Goal: Task Accomplishment & Management: Use online tool/utility

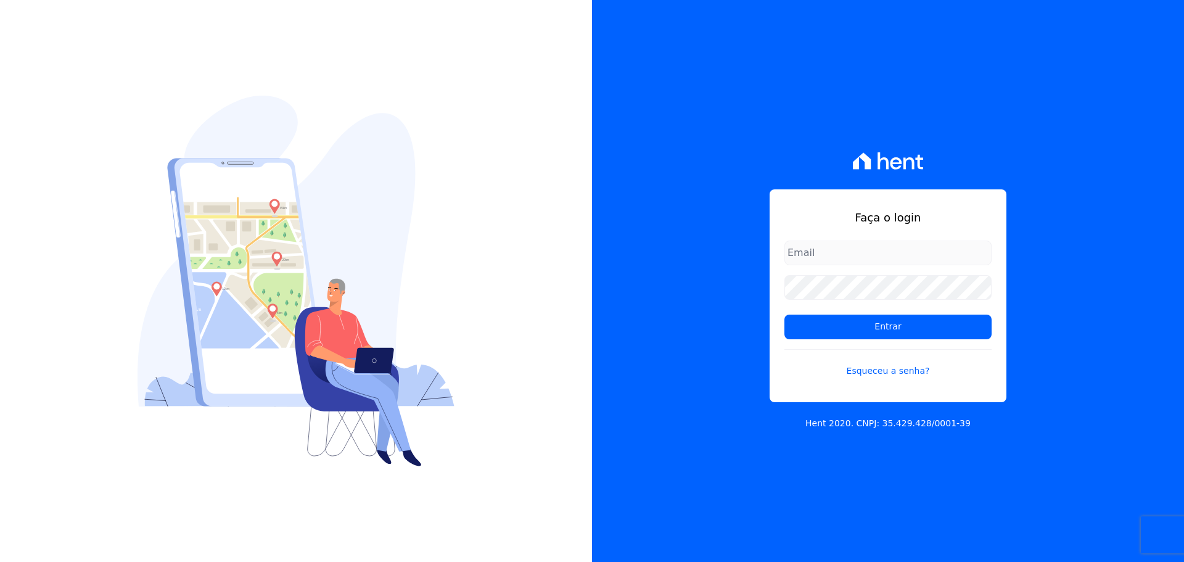
click at [808, 260] on input "email" at bounding box center [888, 253] width 207 height 25
type input "[PERSON_NAME][EMAIL_ADDRESS][DOMAIN_NAME]"
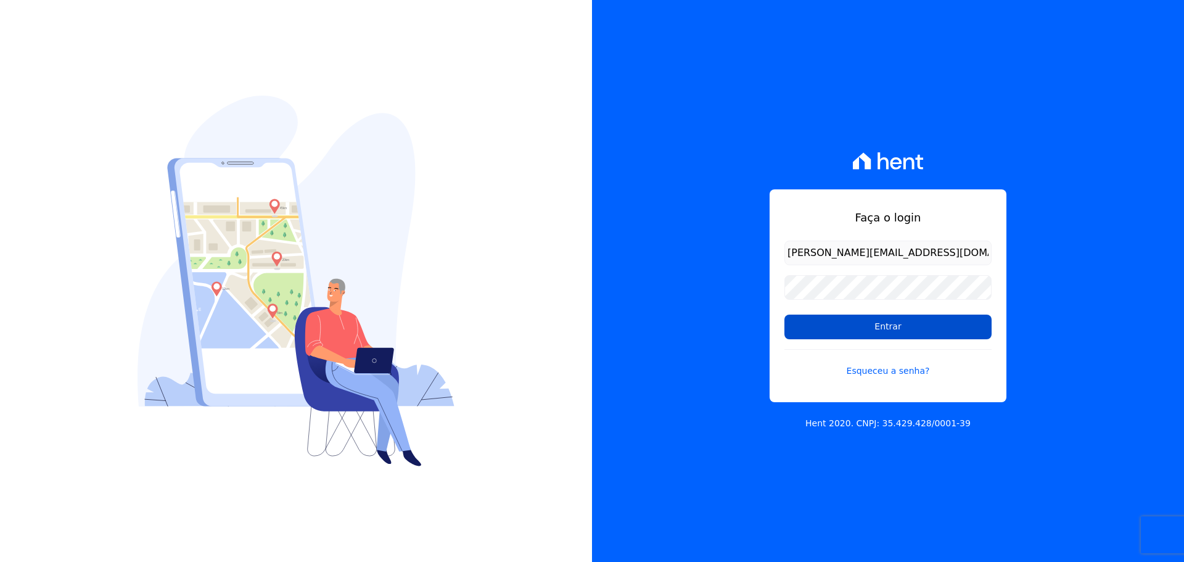
click at [860, 318] on input "Entrar" at bounding box center [888, 327] width 207 height 25
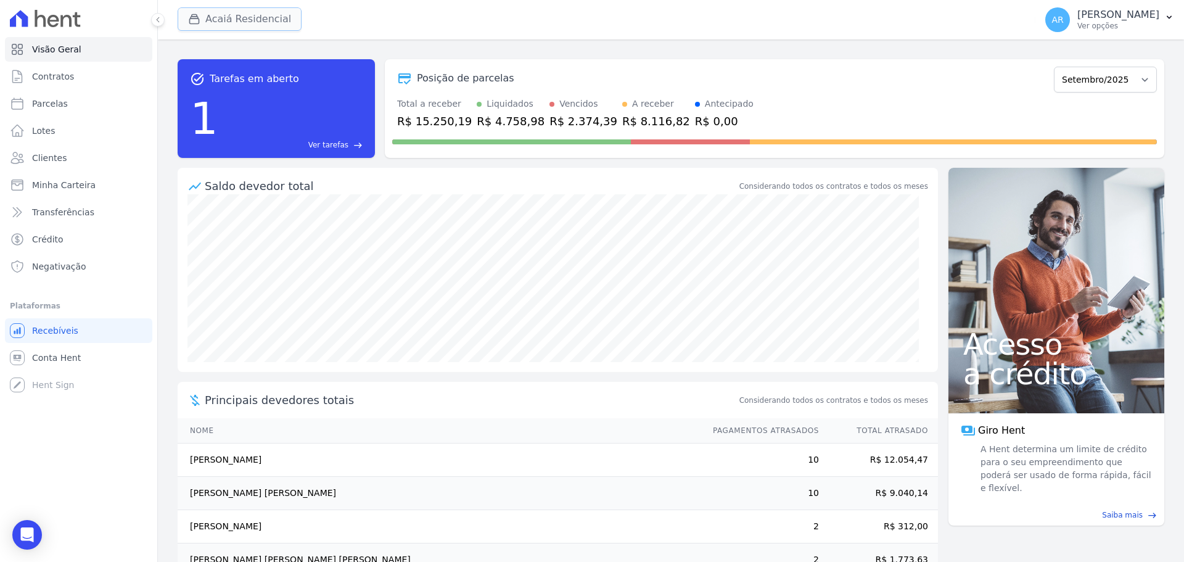
click at [205, 22] on div "button" at bounding box center [196, 19] width 17 height 12
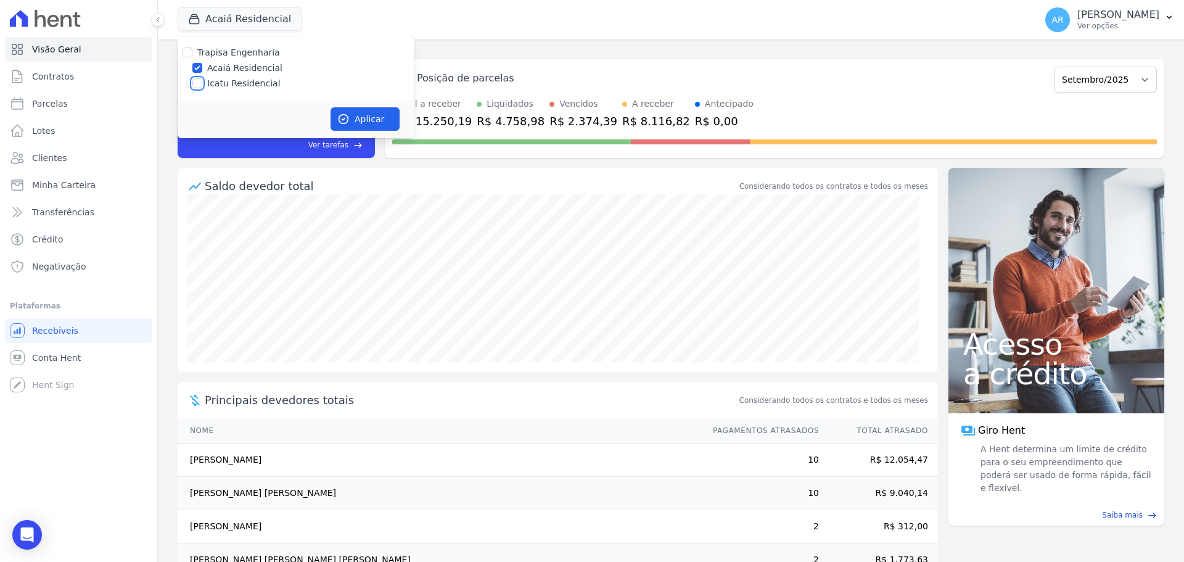
click at [197, 88] on input "Icatu Residencial" at bounding box center [197, 83] width 10 height 10
checkbox input "true"
click at [349, 110] on button "Aplicar" at bounding box center [365, 118] width 69 height 23
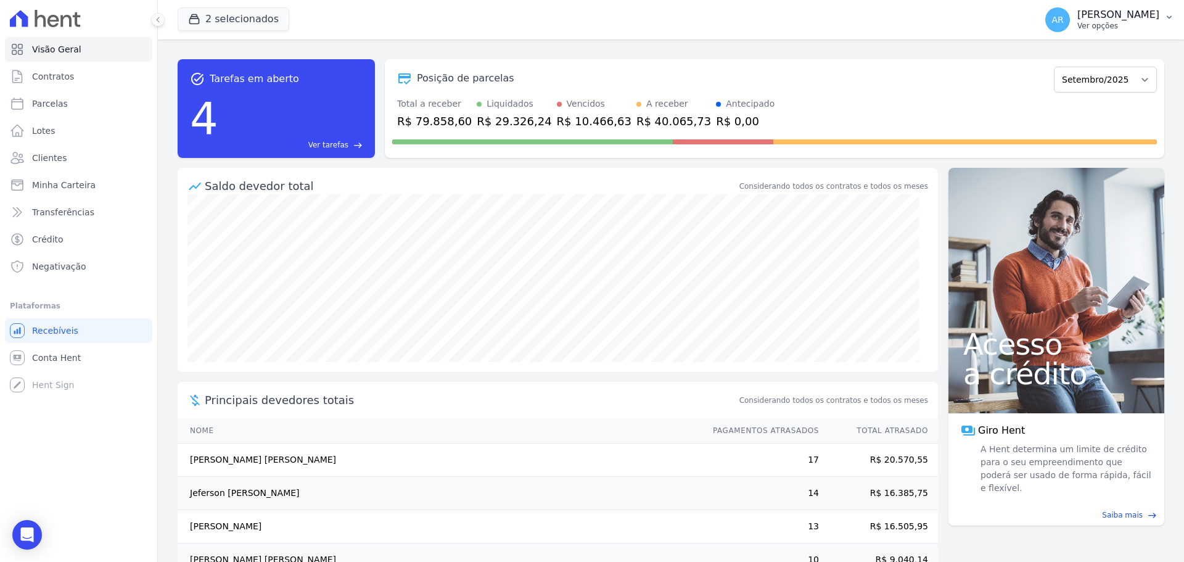
click at [1078, 13] on p "[PERSON_NAME]" at bounding box center [1119, 15] width 82 height 12
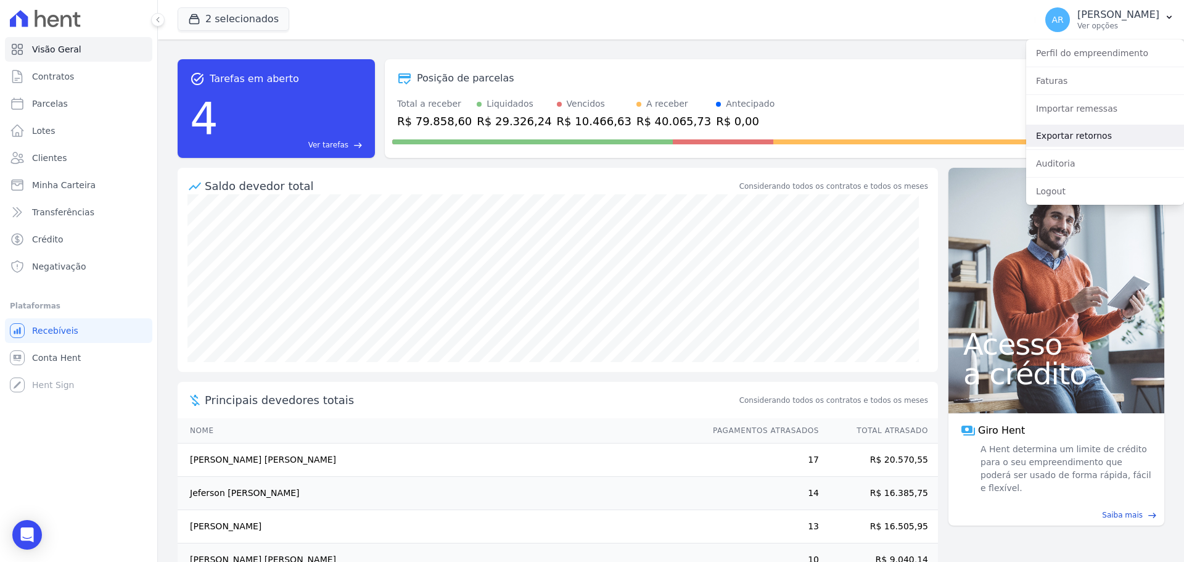
click at [1077, 133] on link "Exportar retornos" at bounding box center [1106, 136] width 158 height 22
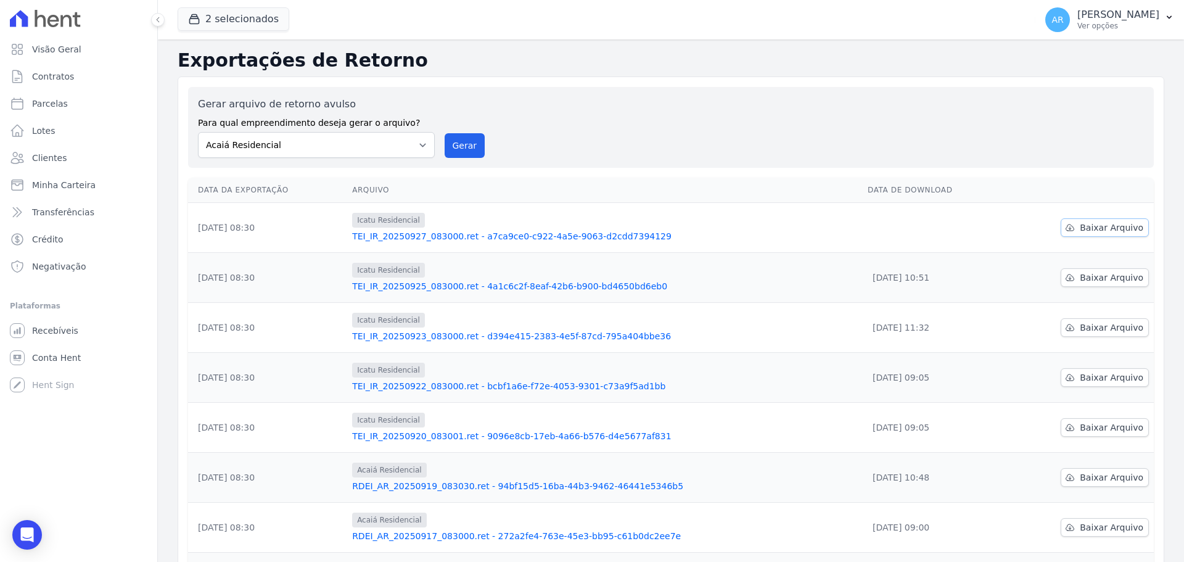
click at [1072, 221] on link "Baixar Arquivo" at bounding box center [1105, 227] width 88 height 19
